Goal: Find contact information: Find contact information

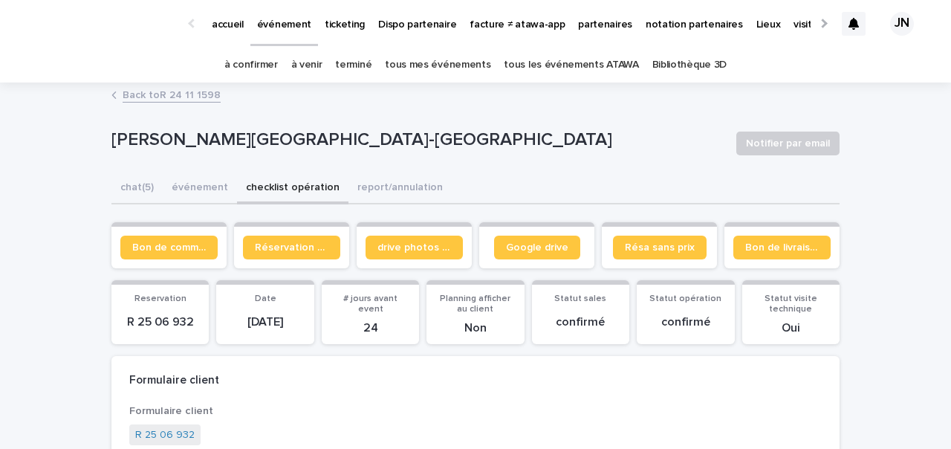
click at [578, 26] on p "partenaires" at bounding box center [605, 15] width 54 height 31
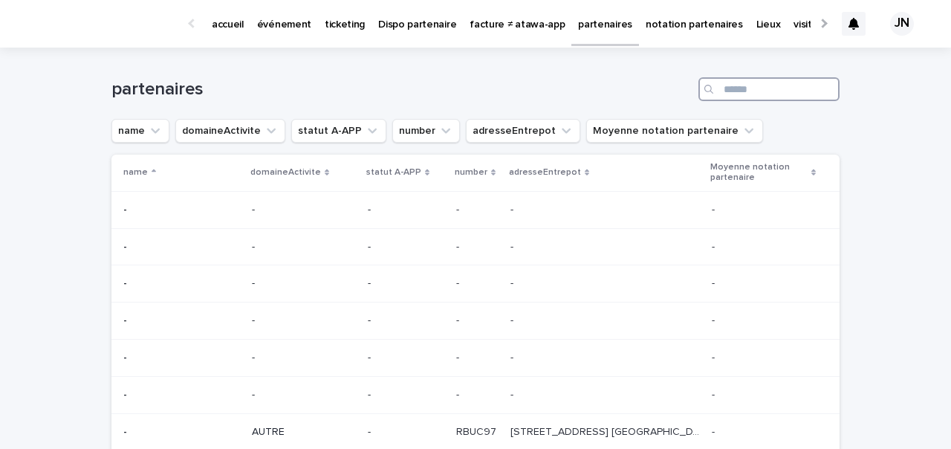
click at [738, 82] on input "Search" at bounding box center [768, 89] width 141 height 24
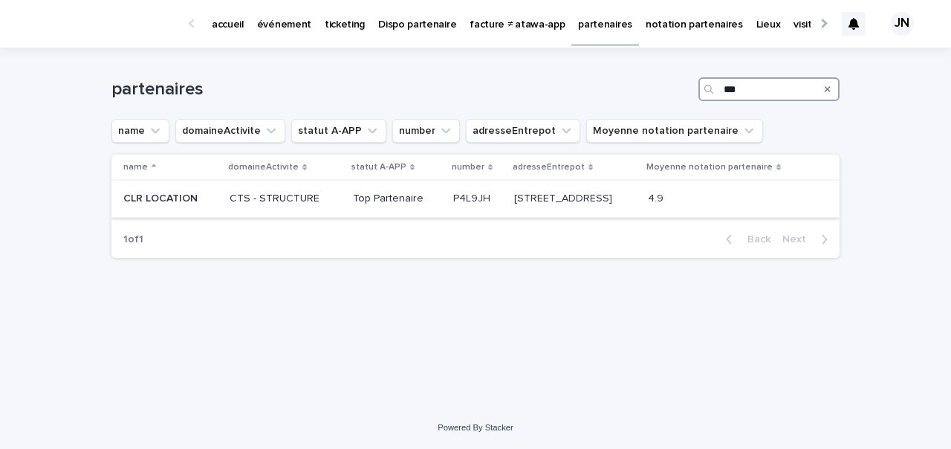
type input "***"
click at [287, 195] on p "CTS - STRUCTURE" at bounding box center [285, 198] width 111 height 13
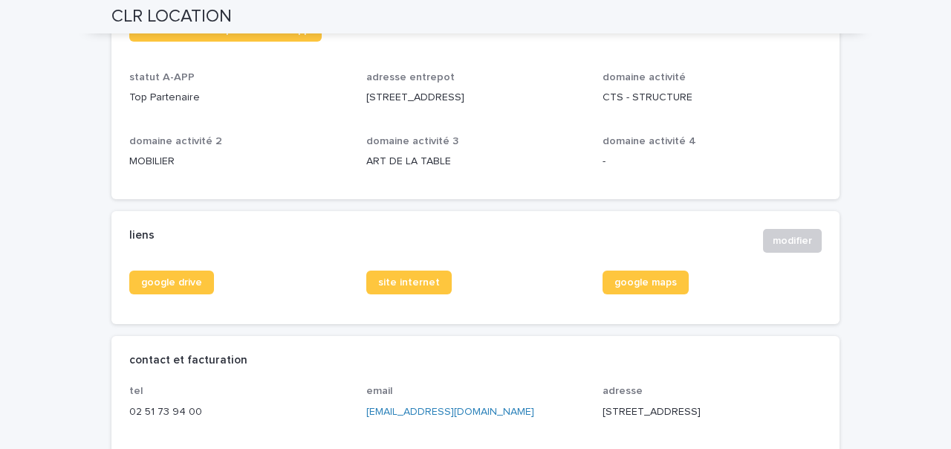
scroll to position [532, 0]
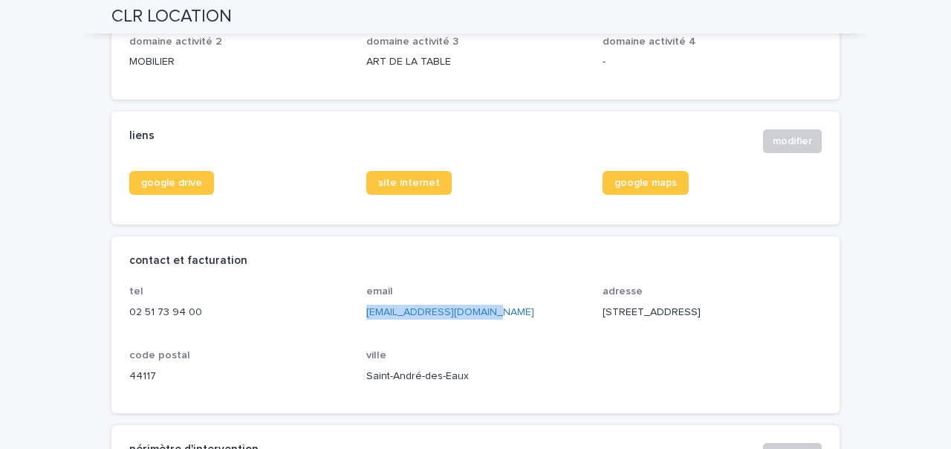
drag, startPoint x: 493, startPoint y: 325, endPoint x: 359, endPoint y: 325, distance: 133.7
click at [359, 325] on div "tel [PHONE_NUMBER] email [EMAIL_ADDRESS][DOMAIN_NAME] adresse [STREET_ADDRESS]" at bounding box center [475, 340] width 692 height 110
copy link "[EMAIL_ADDRESS][DOMAIN_NAME]"
click at [463, 82] on div "domaine activité 3 ART DE LA TABLE" at bounding box center [475, 59] width 219 height 46
